Goal: Use online tool/utility: Utilize a website feature to perform a specific function

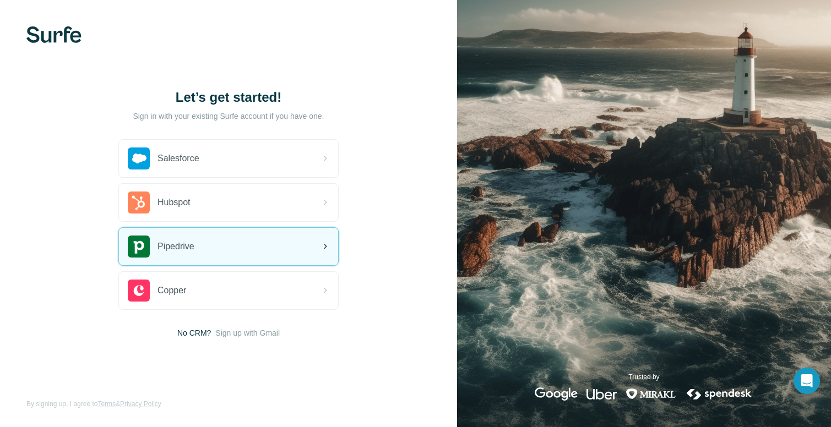
click at [316, 247] on div "Pipedrive" at bounding box center [228, 246] width 219 height 37
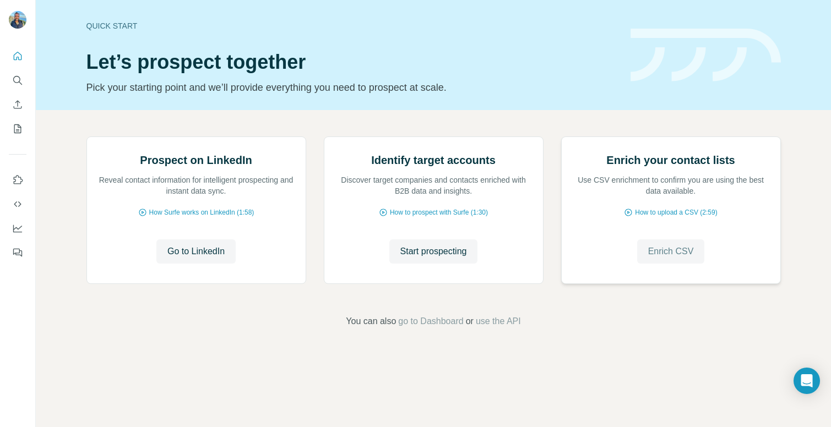
click at [683, 258] on span "Enrich CSV" at bounding box center [671, 251] width 46 height 13
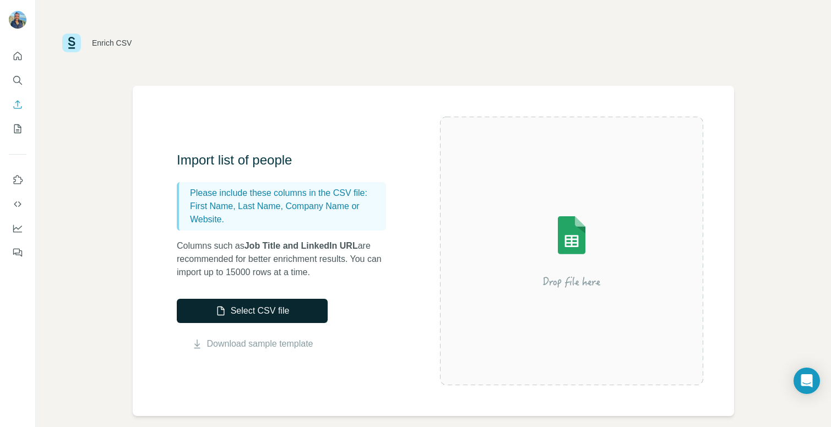
click at [297, 317] on button "Select CSV file" at bounding box center [252, 311] width 151 height 24
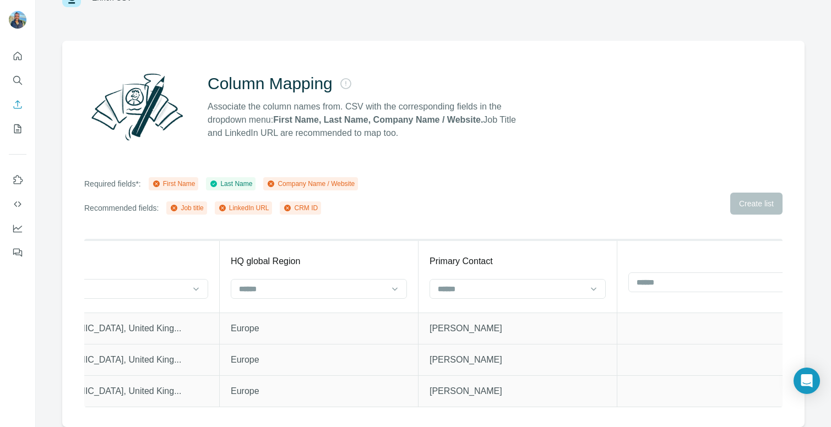
scroll to position [43, 0]
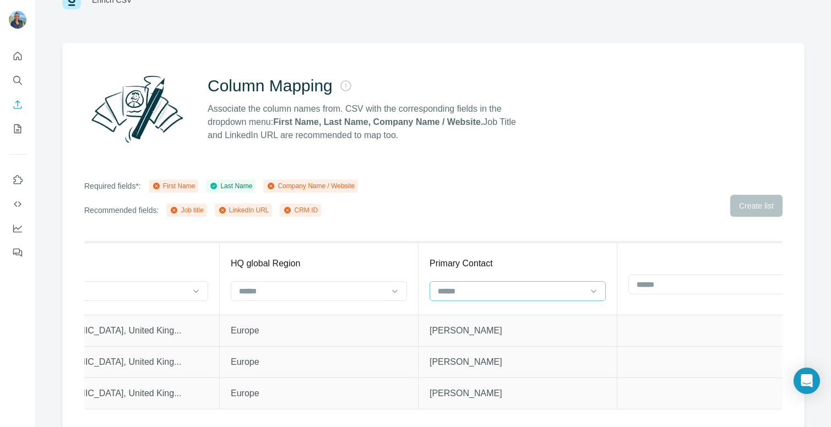
click at [568, 292] on input at bounding box center [510, 291] width 149 height 12
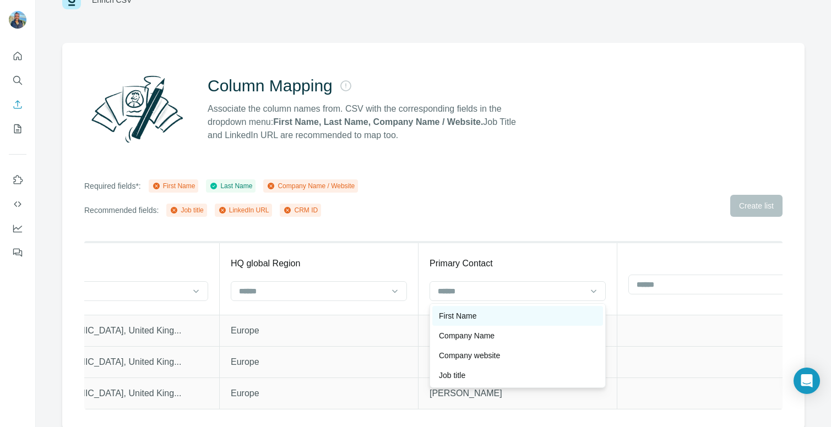
click at [562, 321] on div "First Name" at bounding box center [517, 316] width 171 height 20
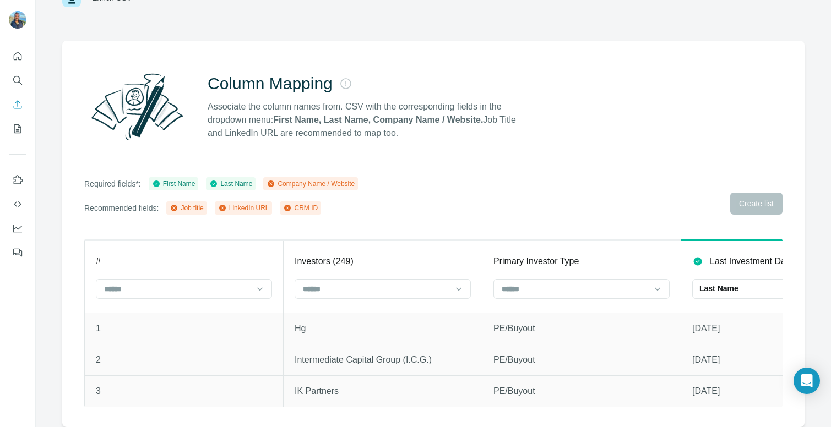
scroll to position [16, 0]
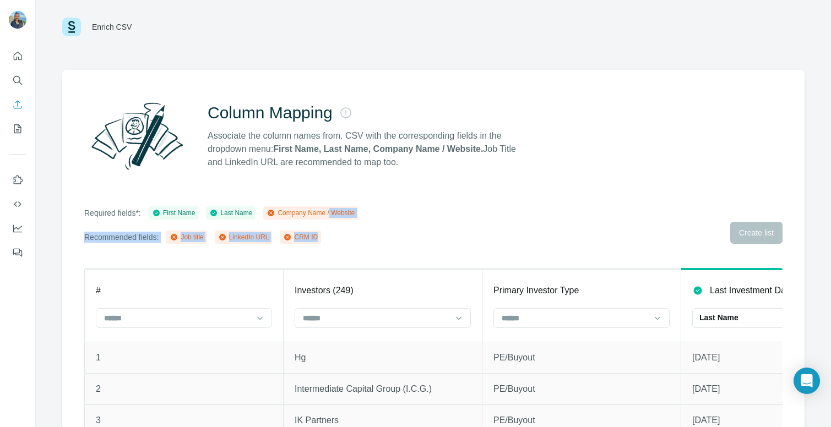
drag, startPoint x: 339, startPoint y: 211, endPoint x: 361, endPoint y: 247, distance: 41.3
click at [361, 247] on div "Column Mapping Associate the column names from. CSV with the corresponding fiel…" at bounding box center [433, 263] width 742 height 386
click at [362, 318] on input at bounding box center [376, 318] width 149 height 12
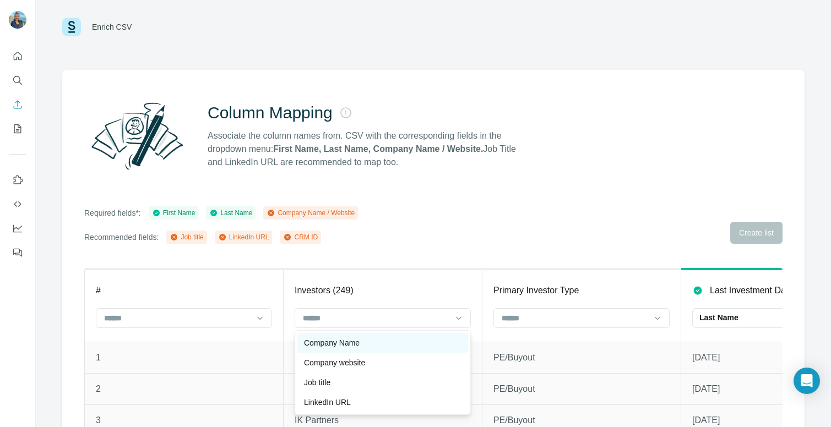
click at [363, 338] on div "Company Name" at bounding box center [382, 342] width 157 height 11
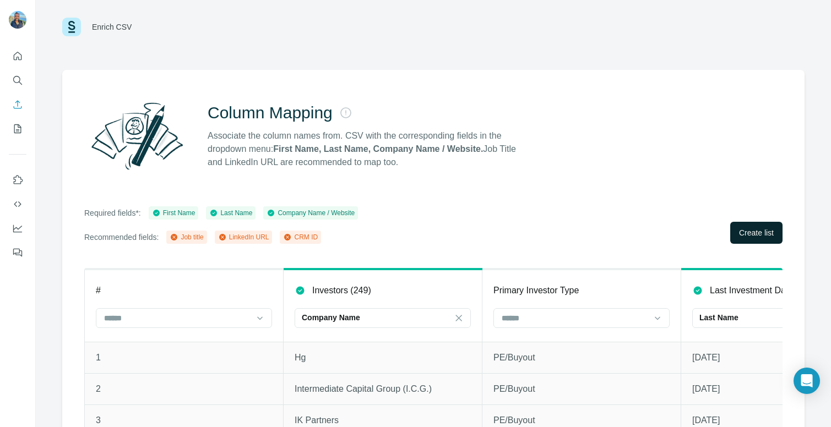
click at [758, 229] on span "Create list" at bounding box center [756, 232] width 35 height 11
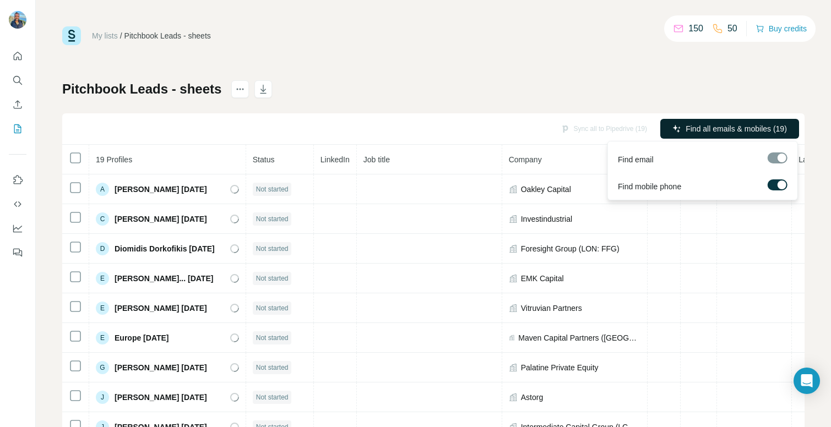
click at [724, 132] on span "Find all emails & mobiles (19)" at bounding box center [735, 128] width 101 height 11
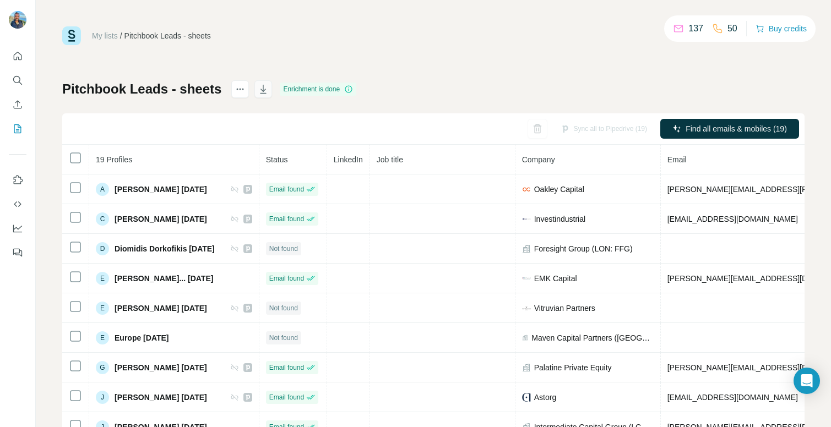
click at [259, 90] on icon "button" at bounding box center [263, 89] width 11 height 11
click at [162, 41] on div "Pitchbook Leads - sheets" at bounding box center [167, 35] width 86 height 11
click at [161, 37] on div "Pitchbook Leads - sheets" at bounding box center [167, 35] width 86 height 11
click at [109, 36] on link "My lists" at bounding box center [105, 35] width 26 height 9
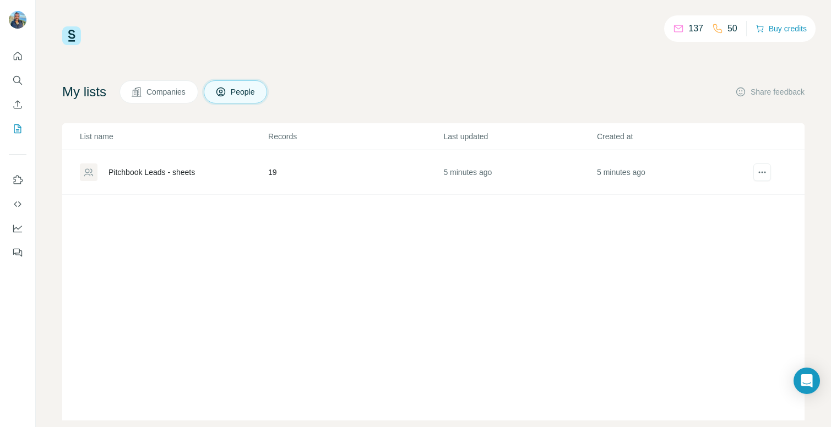
click at [171, 174] on div "Pitchbook Leads - sheets" at bounding box center [151, 172] width 86 height 11
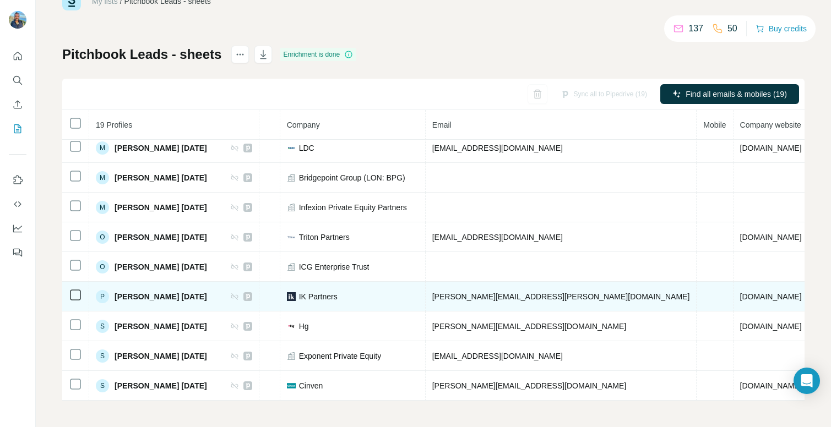
scroll to position [304, 0]
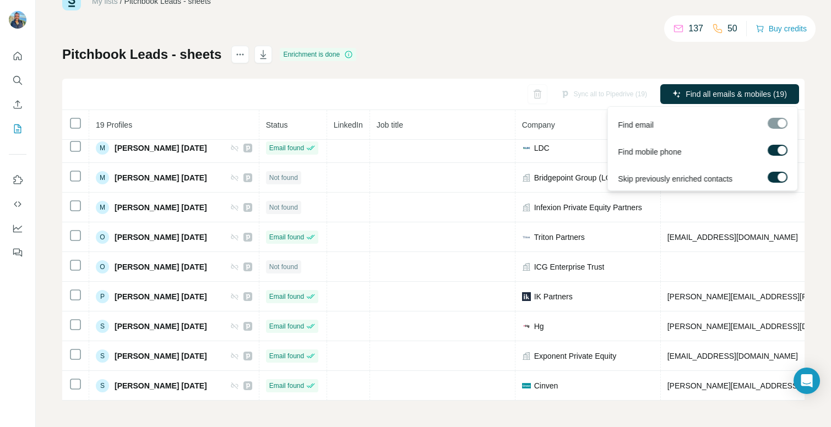
click at [784, 123] on div at bounding box center [777, 123] width 20 height 11
click at [766, 88] on button "Find all emails & mobiles (19)" at bounding box center [729, 94] width 139 height 20
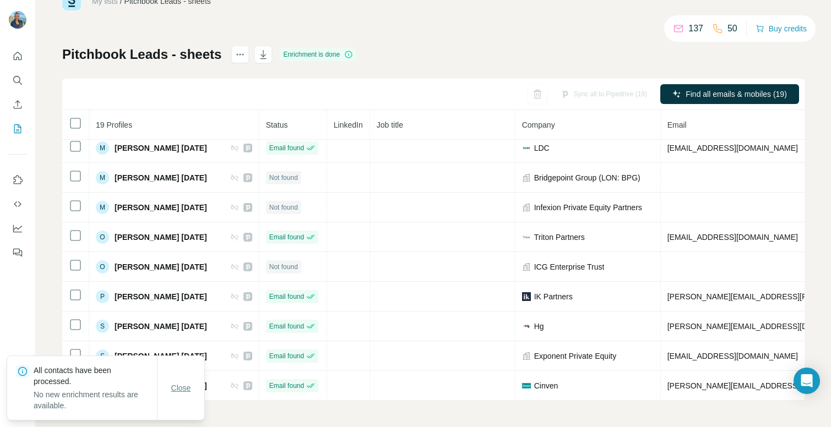
click at [175, 392] on span "Close" at bounding box center [181, 388] width 20 height 11
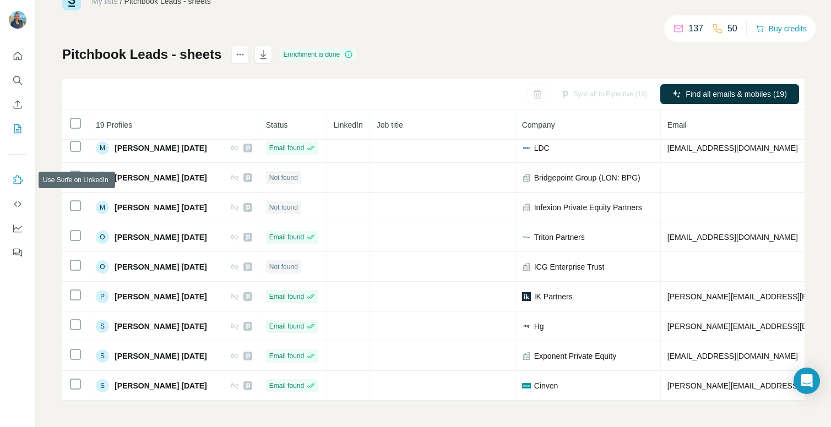
click at [17, 182] on icon "Use Surfe on LinkedIn" at bounding box center [17, 179] width 11 height 11
